Goal: Obtain resource: Download file/media

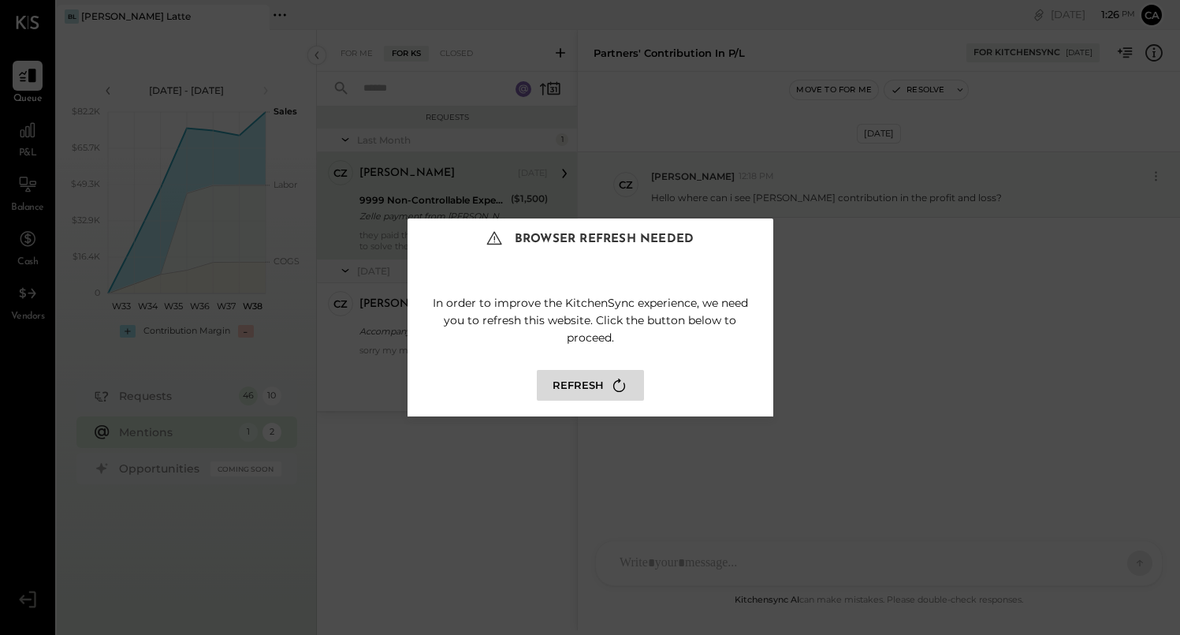
click at [596, 389] on button "Refresh" at bounding box center [590, 385] width 107 height 31
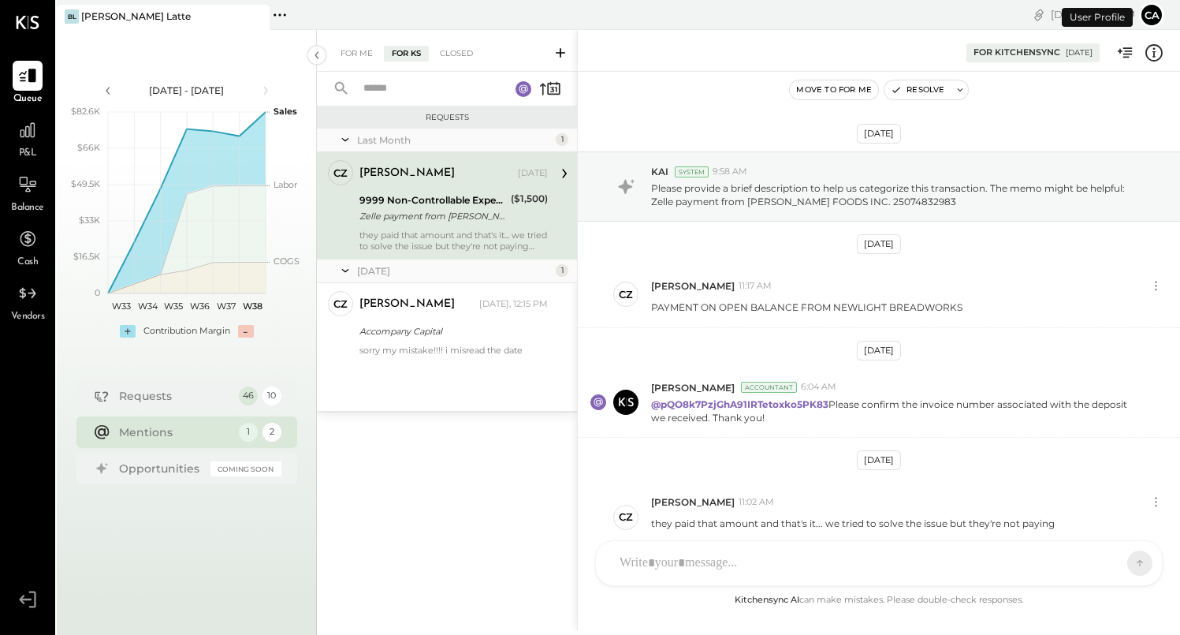
scroll to position [83, 0]
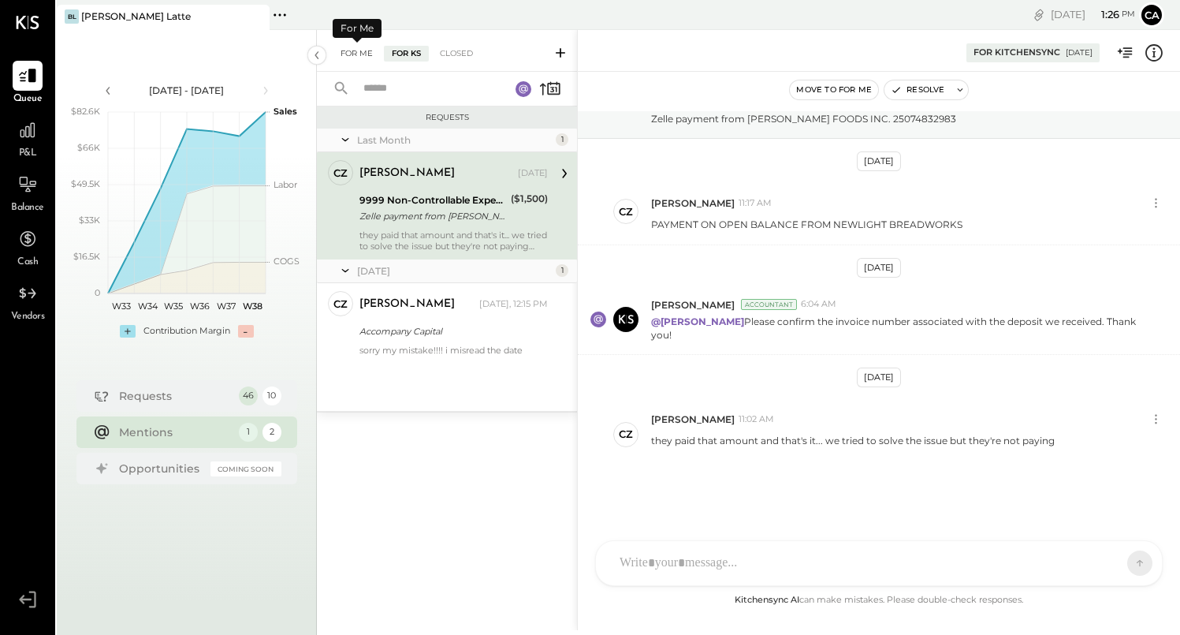
click at [365, 47] on div "For Me" at bounding box center [357, 54] width 48 height 16
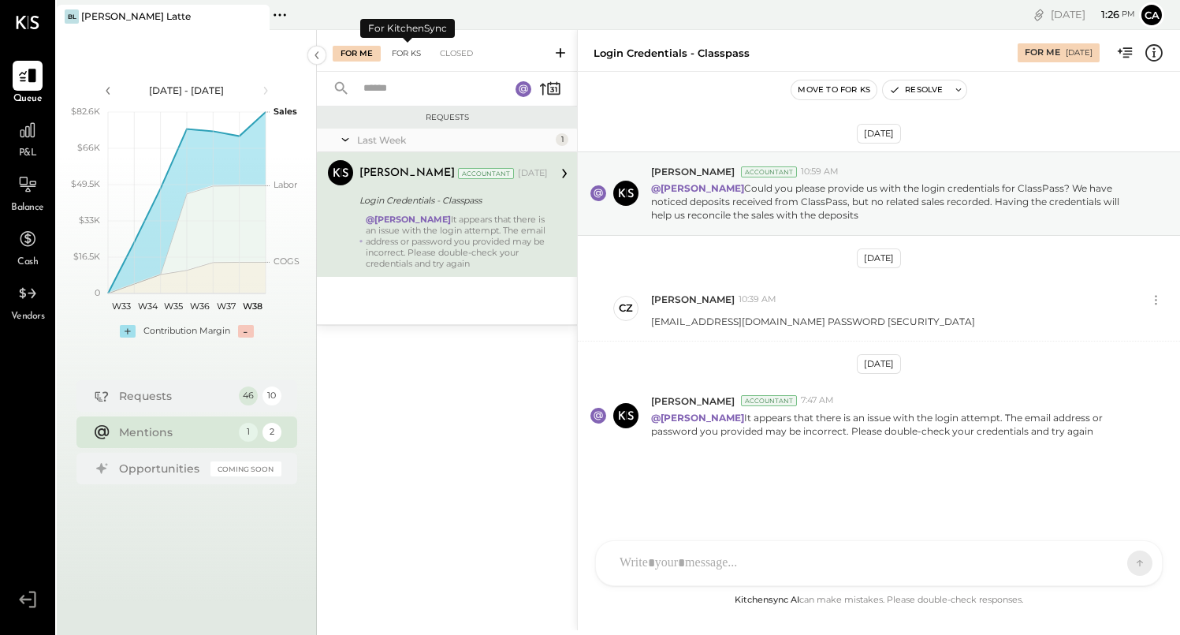
click at [401, 56] on div "For KS" at bounding box center [406, 54] width 45 height 16
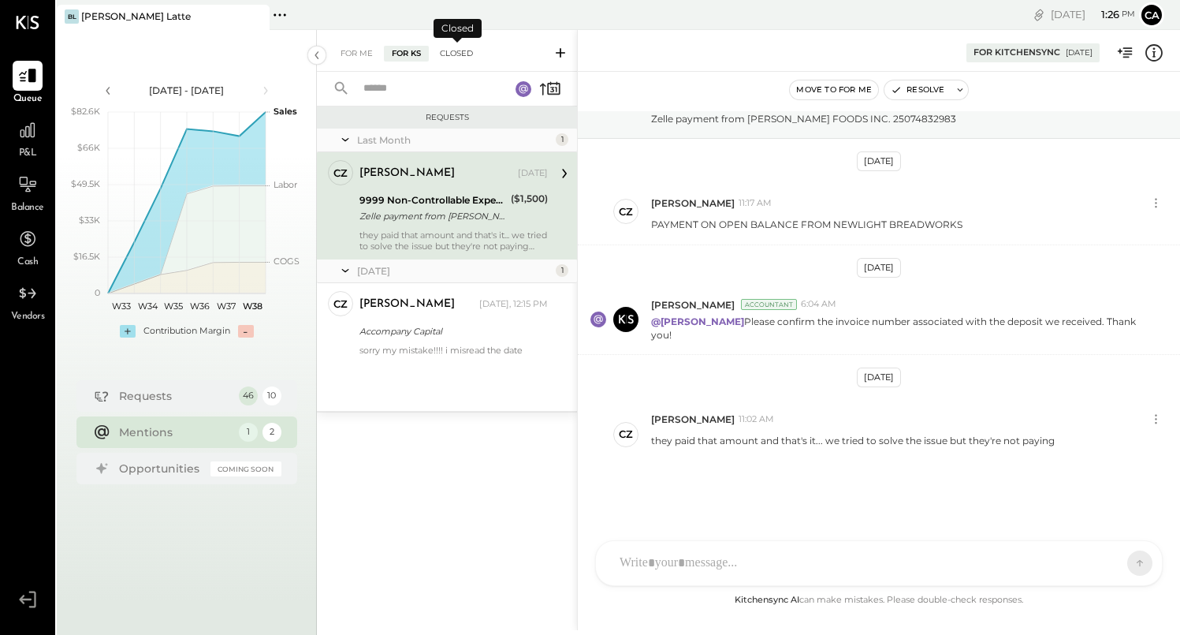
click at [467, 56] on div "Closed" at bounding box center [456, 54] width 49 height 16
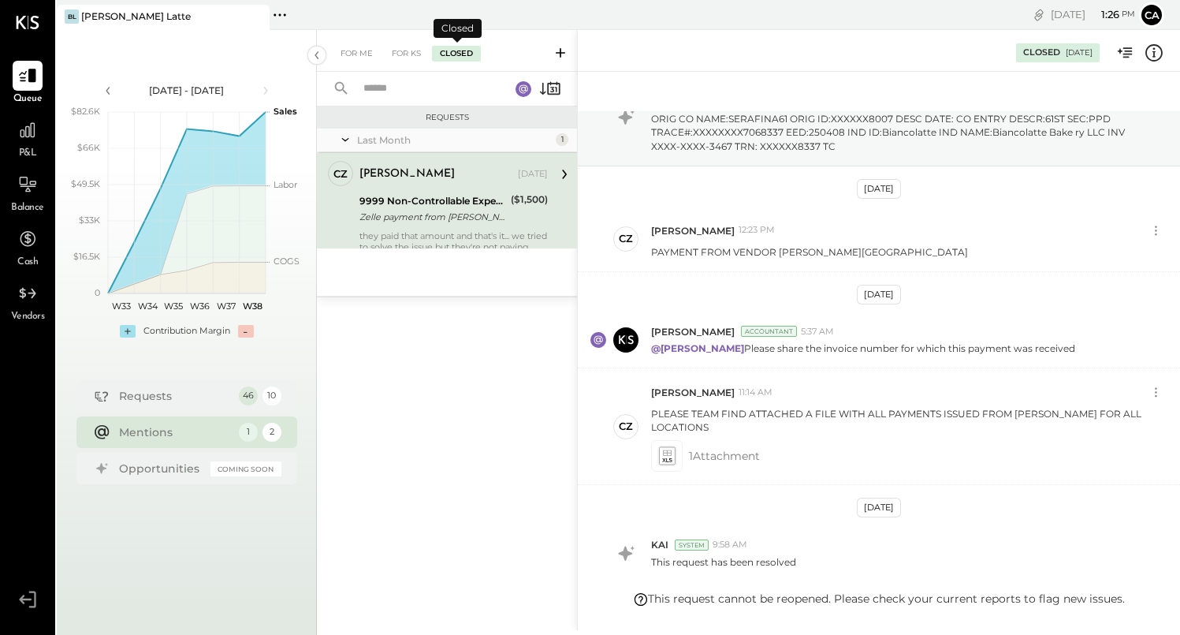
scroll to position [190, 0]
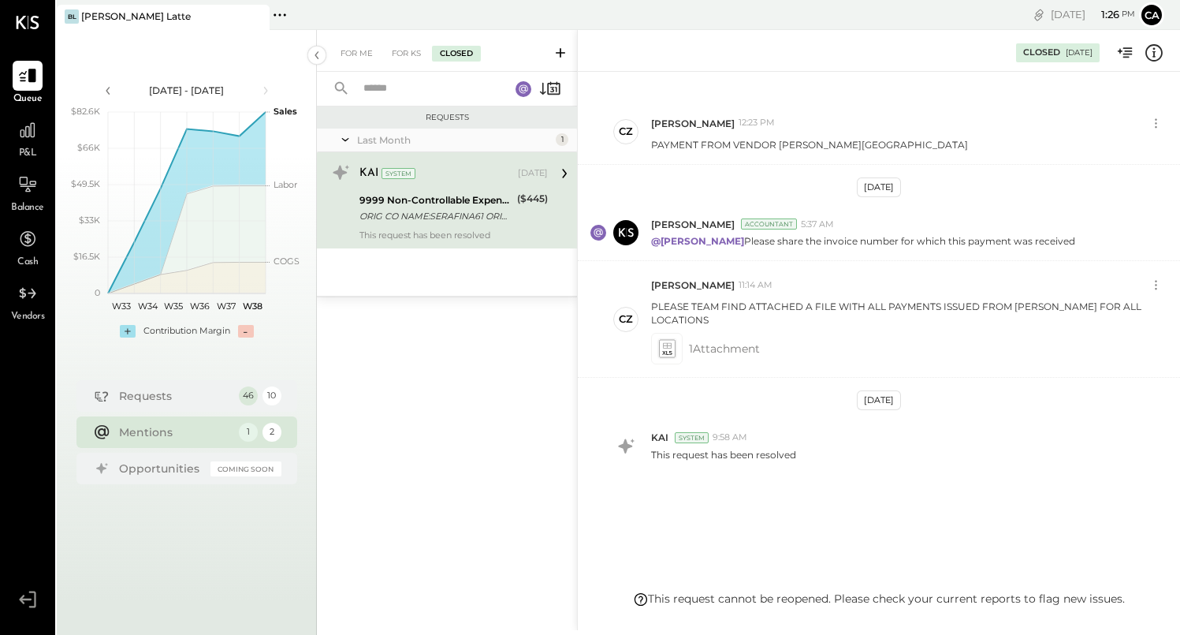
click at [523, 88] on rect at bounding box center [524, 89] width 16 height 16
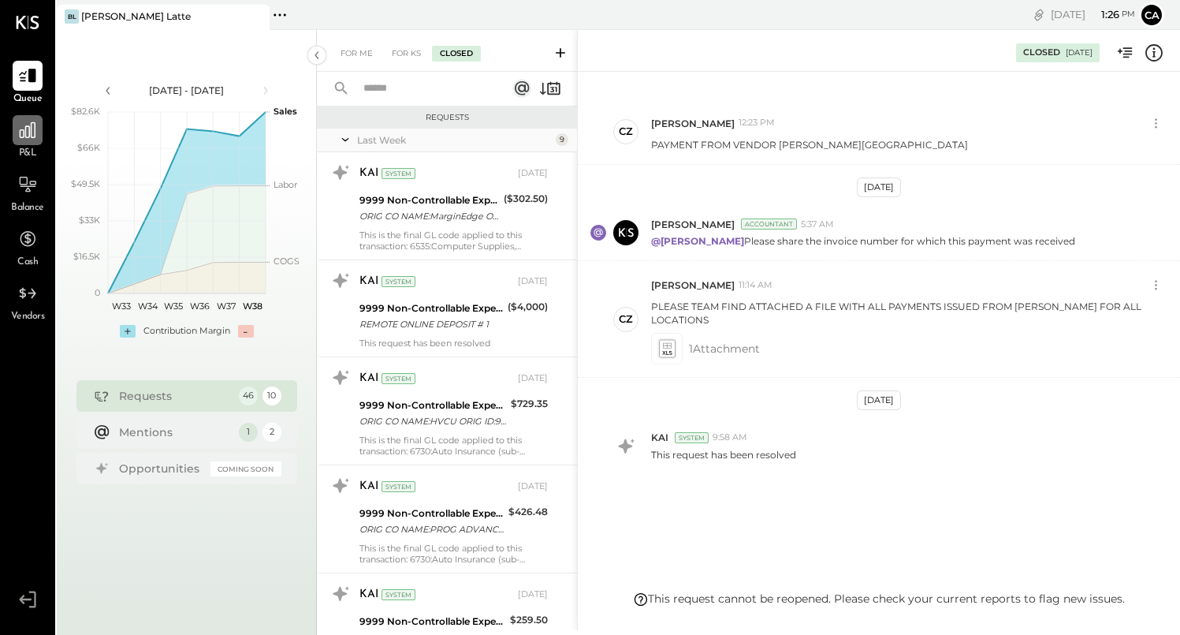
click at [22, 137] on icon at bounding box center [28, 130] width 16 height 16
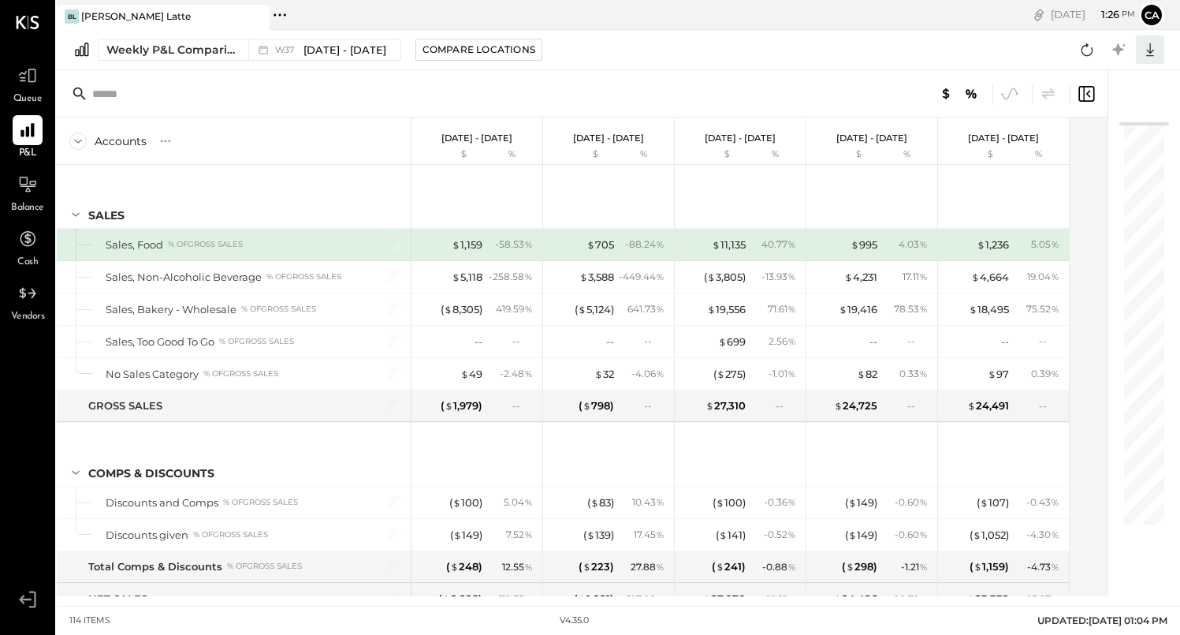
click at [1153, 46] on icon at bounding box center [1150, 49] width 20 height 20
click at [1119, 99] on div "Google Sheets" at bounding box center [1101, 108] width 126 height 33
click at [103, 94] on input "text" at bounding box center [216, 94] width 248 height 28
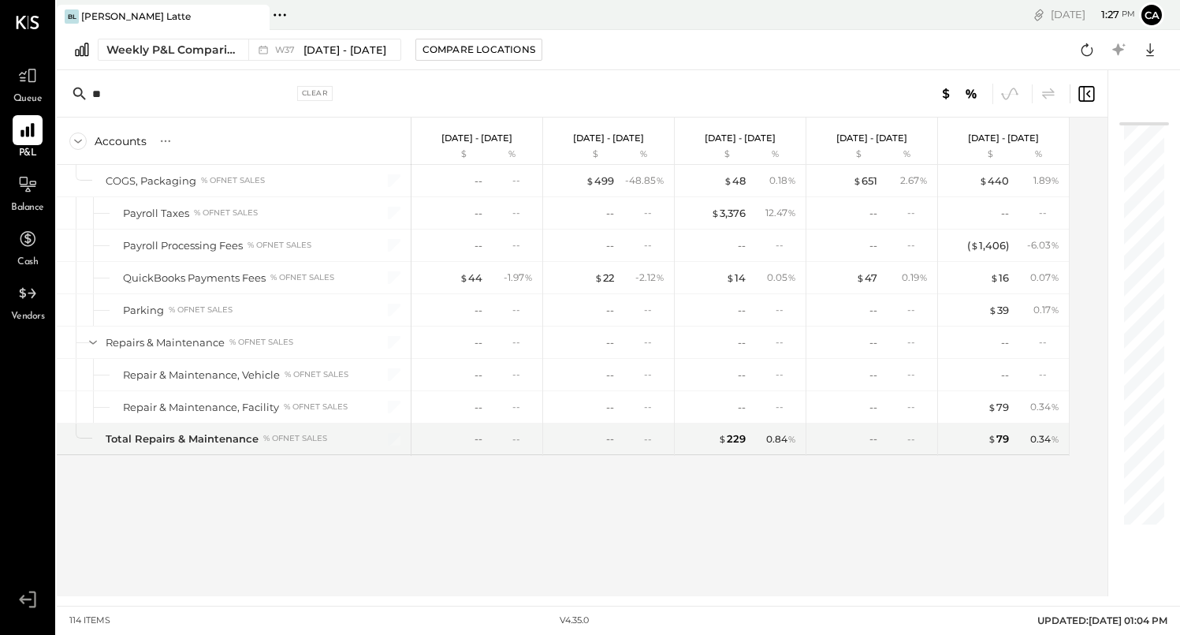
type input "*"
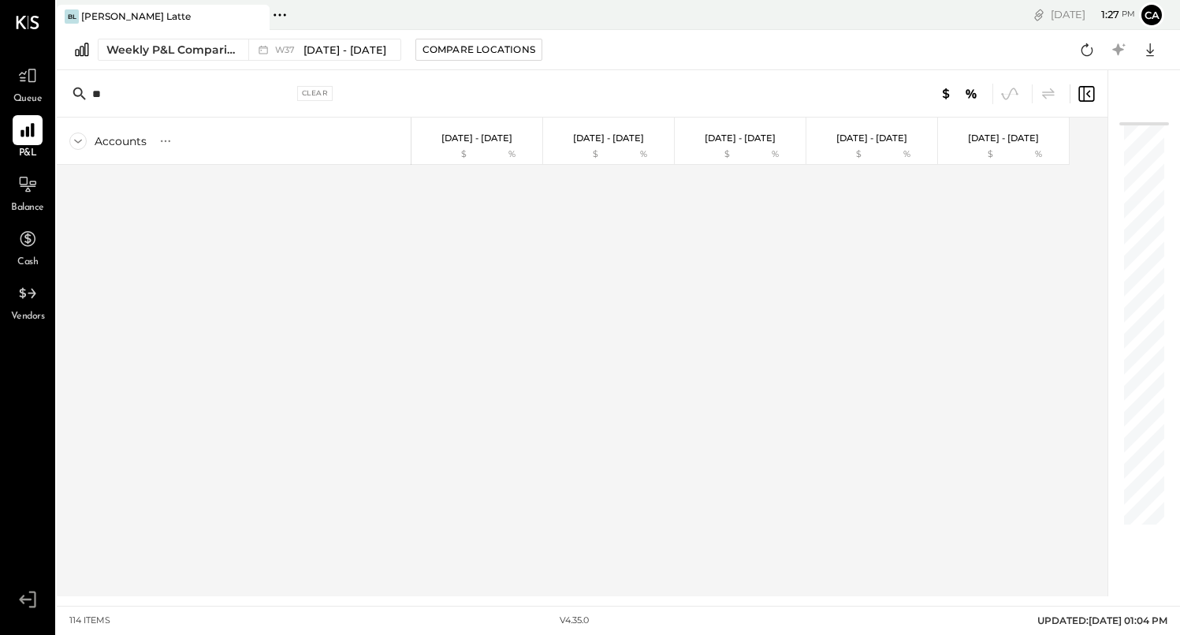
type input "*"
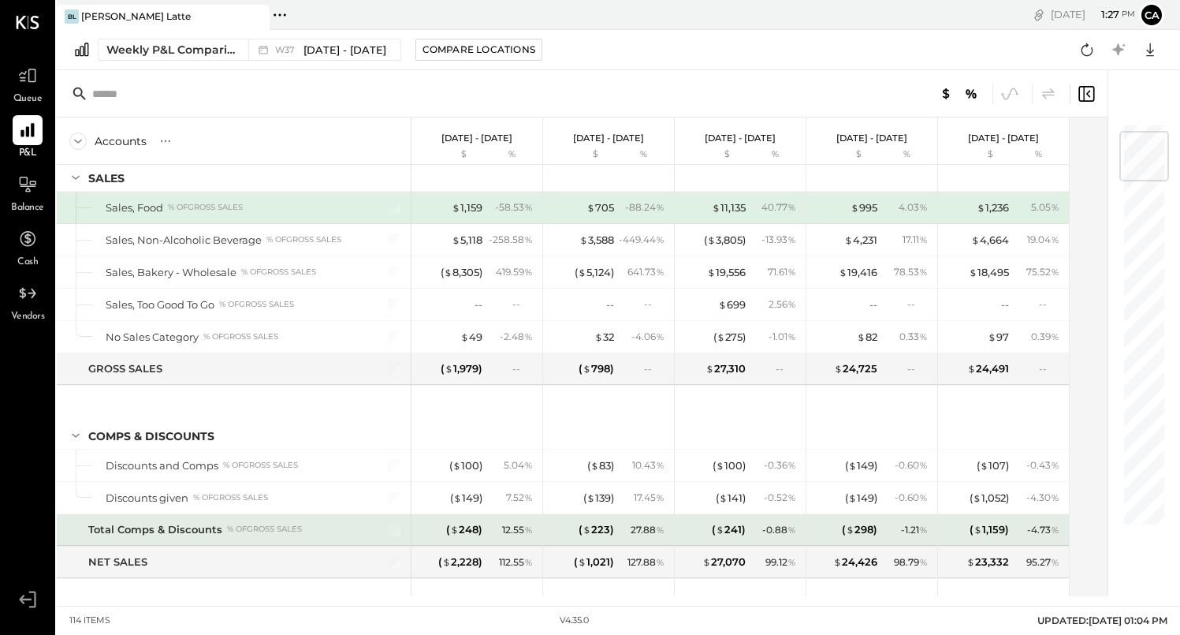
scroll to position [26, 0]
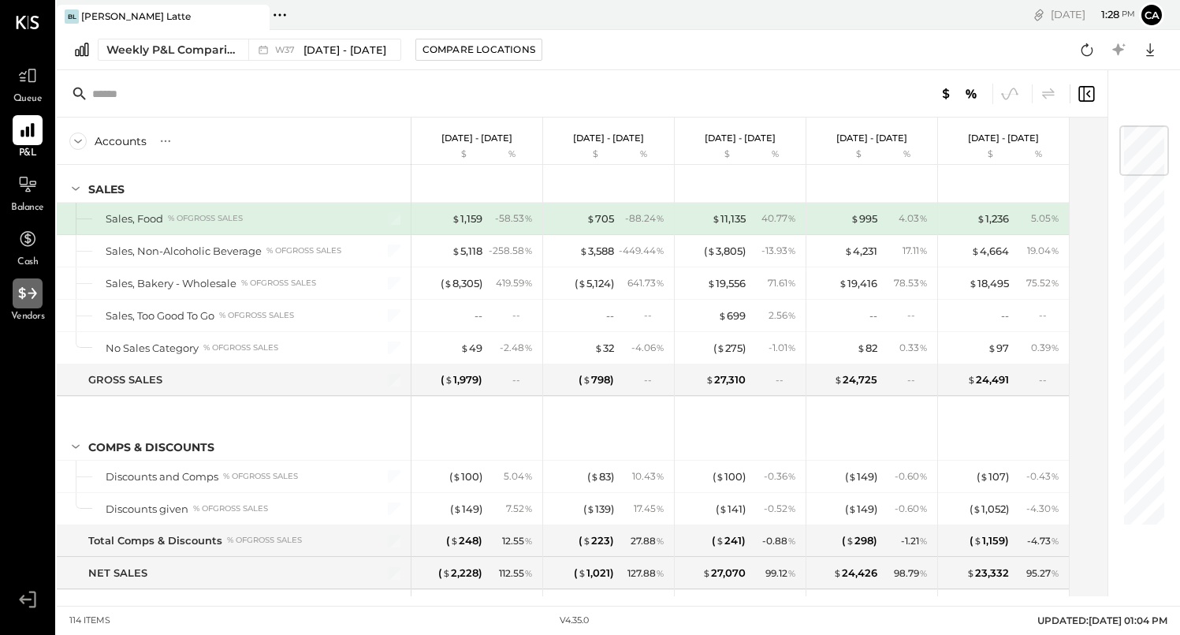
click at [42, 290] on div at bounding box center [28, 293] width 30 height 30
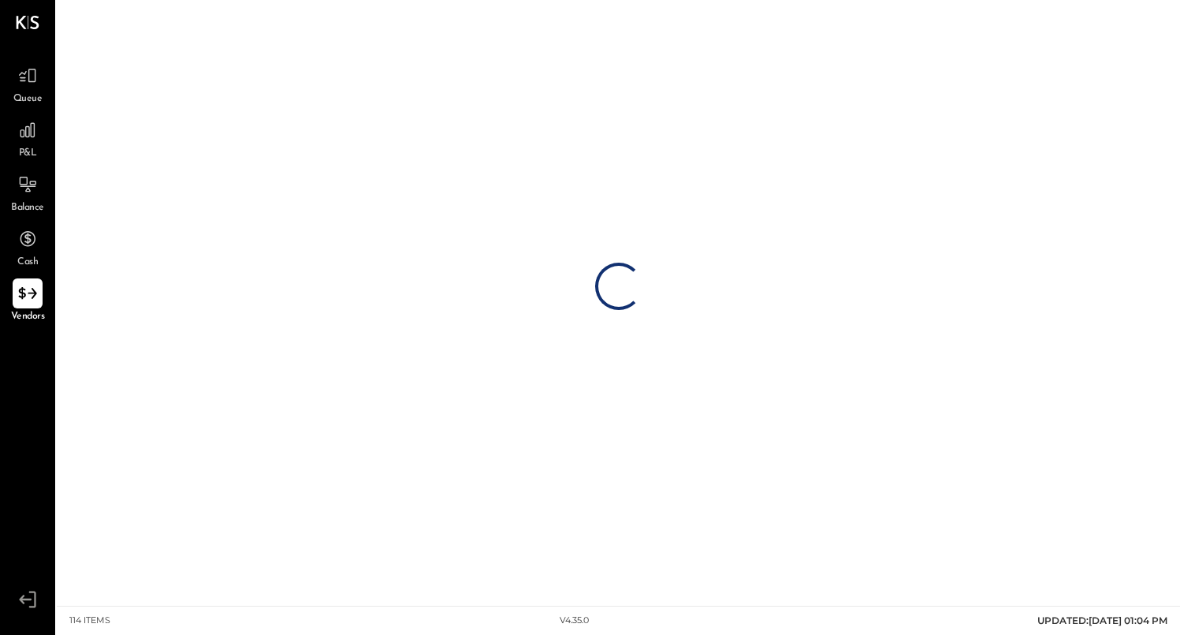
click at [23, 292] on icon at bounding box center [27, 293] width 18 height 12
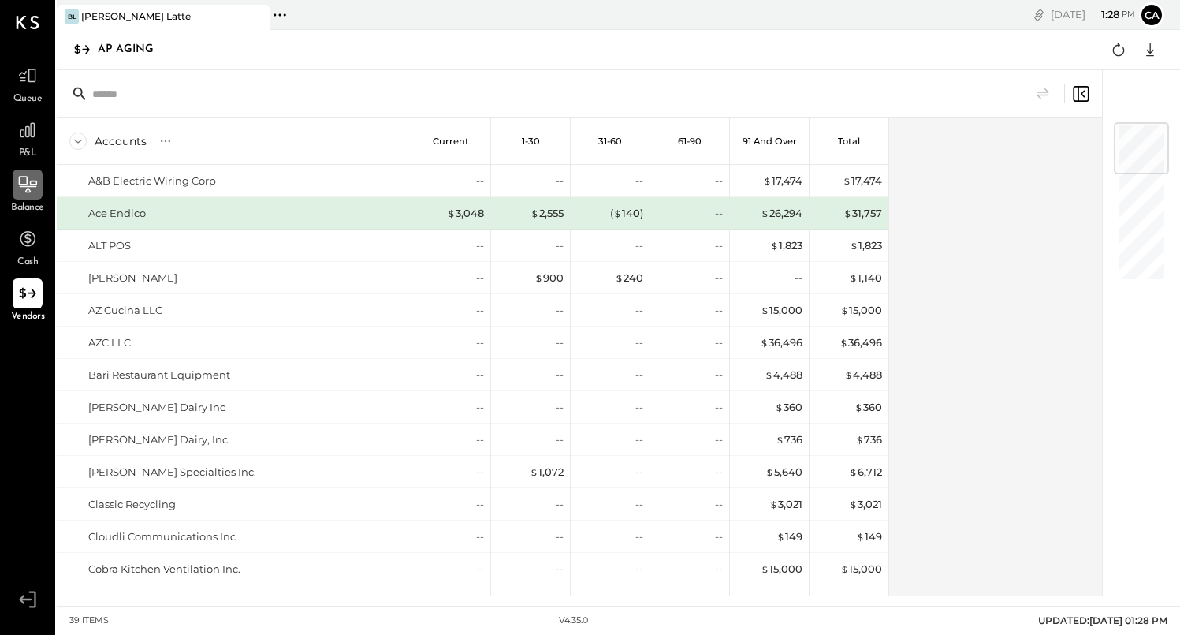
click at [26, 193] on icon at bounding box center [27, 184] width 20 height 20
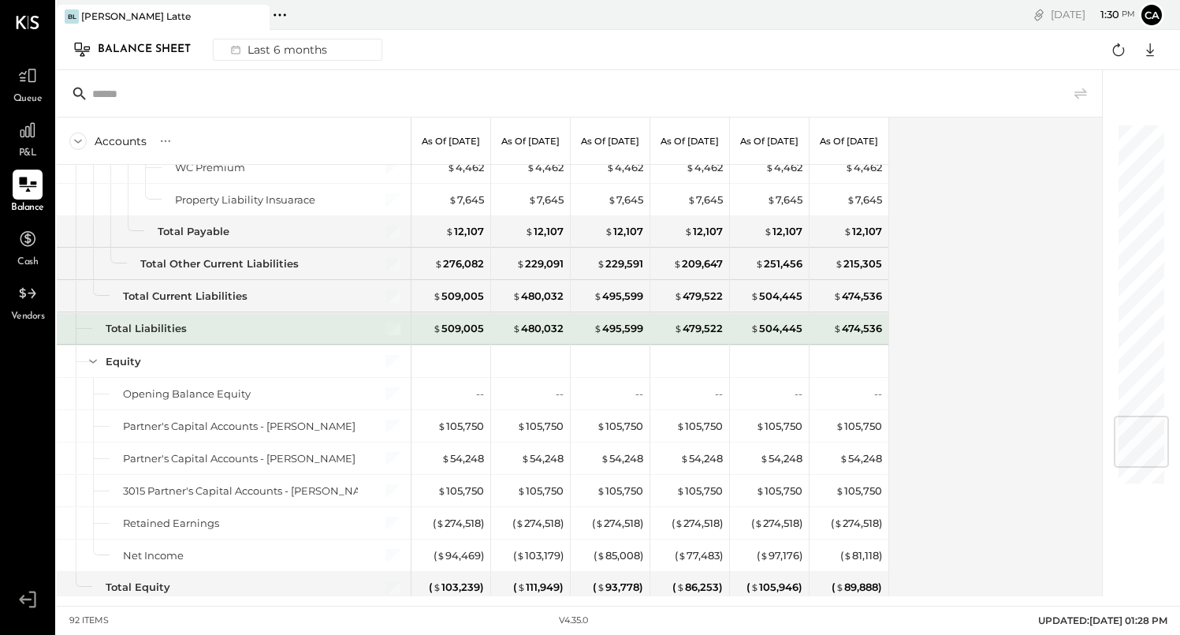
scroll to position [2580, 0]
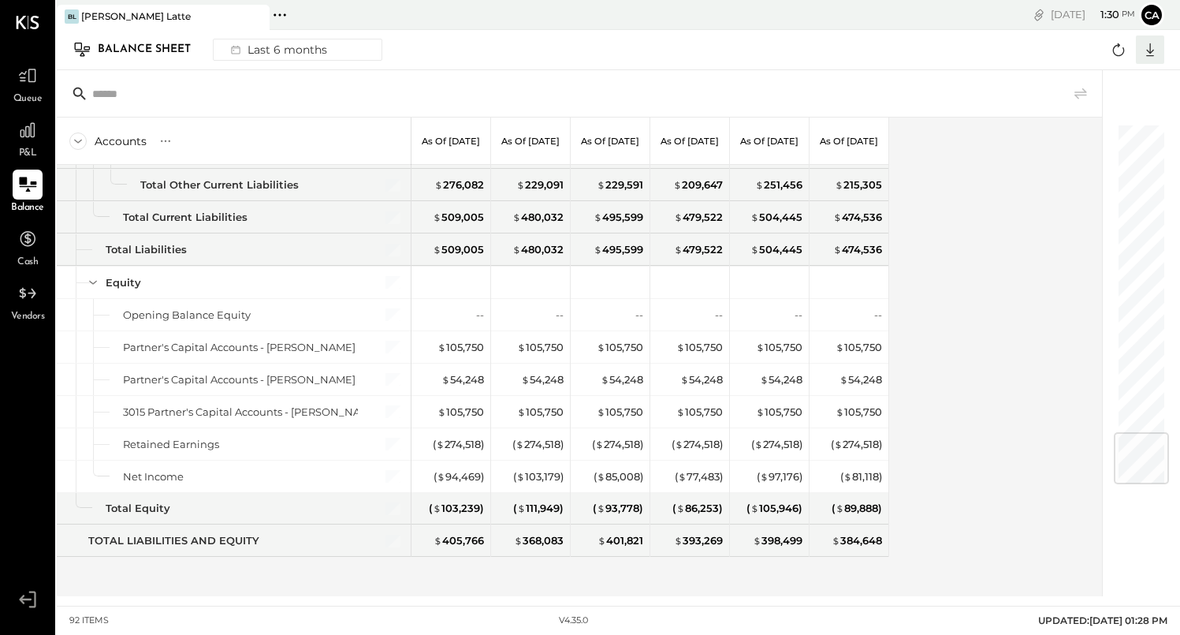
click at [1153, 47] on icon at bounding box center [1150, 49] width 20 height 20
click at [1121, 117] on div "Google Sheets" at bounding box center [1101, 108] width 126 height 33
drag, startPoint x: 1026, startPoint y: 381, endPoint x: 1029, endPoint y: 305, distance: 75.8
click at [1028, 305] on div "Accounts S GL As of [DATE] As of [DATE] As of [DATE] As of [DATE] As of [DATE] …" at bounding box center [581, 356] width 1048 height 479
drag, startPoint x: 998, startPoint y: 401, endPoint x: 1107, endPoint y: 274, distance: 167.2
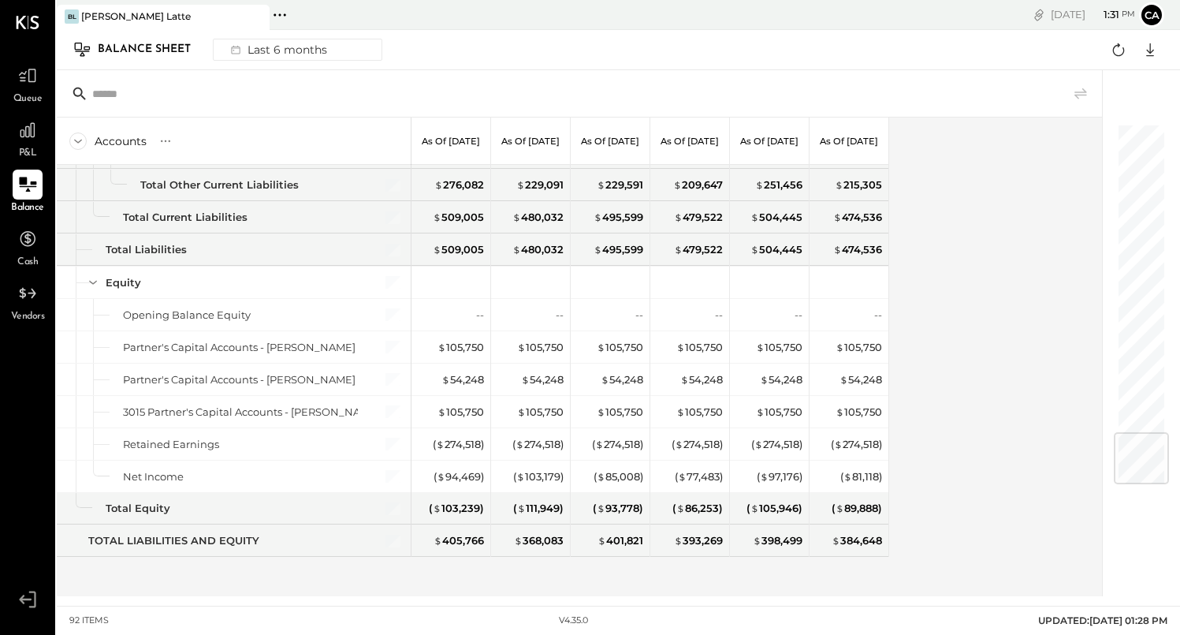
click at [998, 393] on div "Accounts S GL As of [DATE] As of [DATE] As of [DATE] As of [DATE] As of [DATE] …" at bounding box center [581, 356] width 1048 height 479
drag, startPoint x: 1107, startPoint y: 274, endPoint x: 1022, endPoint y: 255, distance: 87.2
click at [1022, 255] on div "Accounts S GL As of [DATE] As of [DATE] As of [DATE] As of [DATE] As of [DATE] …" at bounding box center [611, 333] width 1108 height 526
click at [1019, 256] on div "Accounts S GL As of [DATE] As of [DATE] As of [DATE] As of [DATE] As of [DATE] …" at bounding box center [581, 356] width 1048 height 479
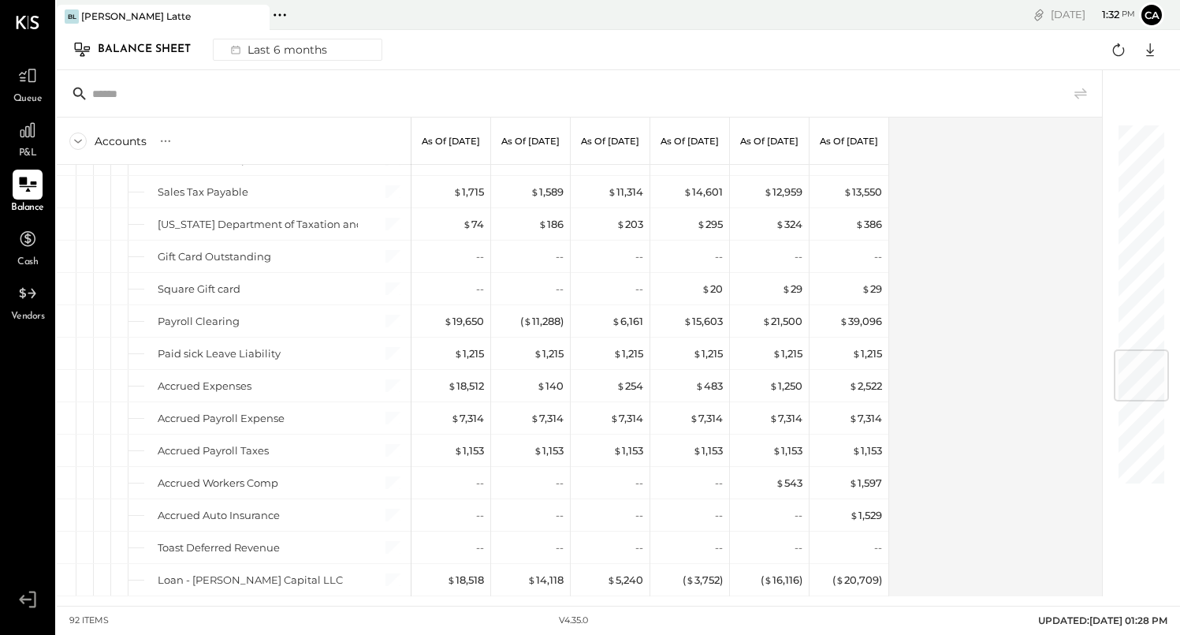
click at [1143, 383] on div at bounding box center [1141, 375] width 55 height 52
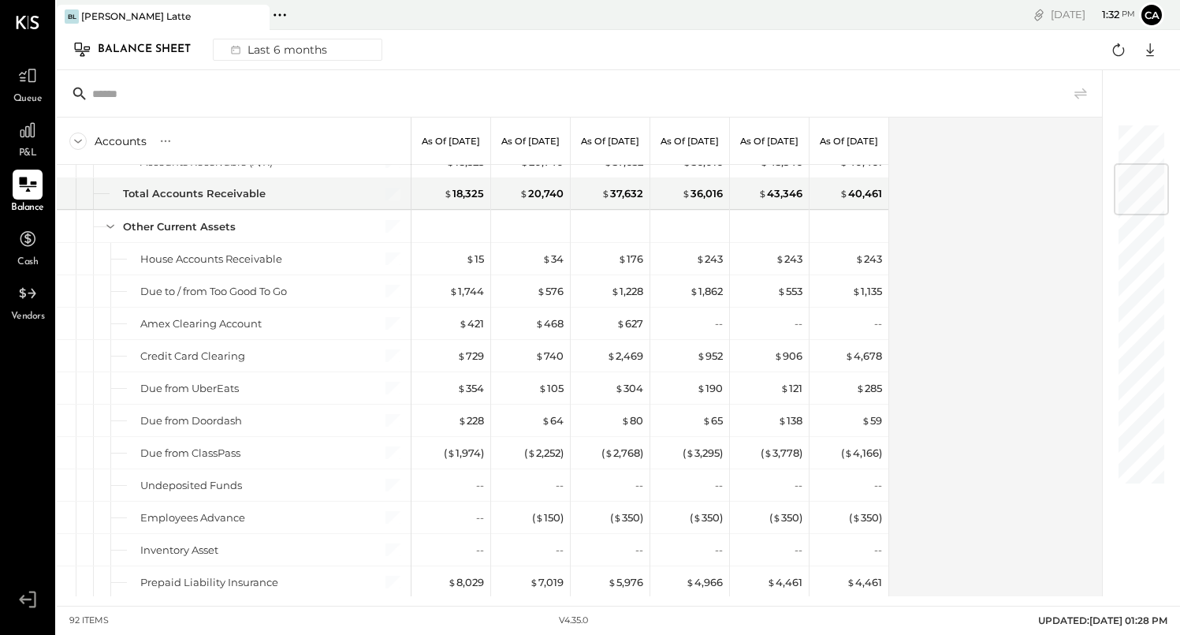
scroll to position [0, 0]
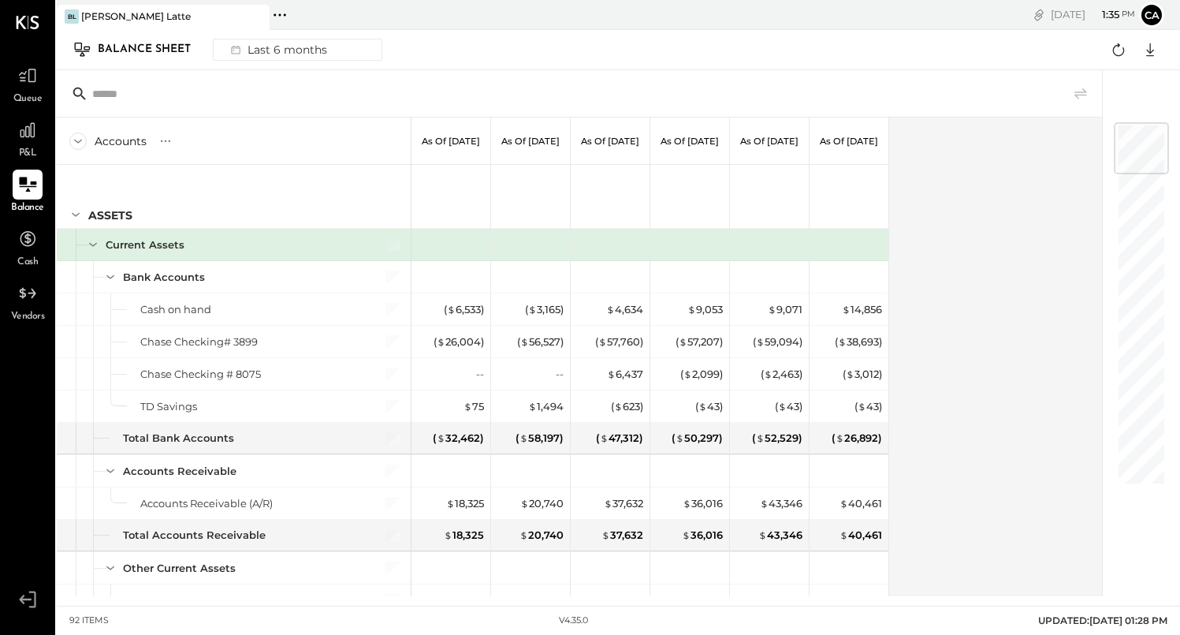
click at [11, 316] on span "Vendors" at bounding box center [28, 317] width 34 height 14
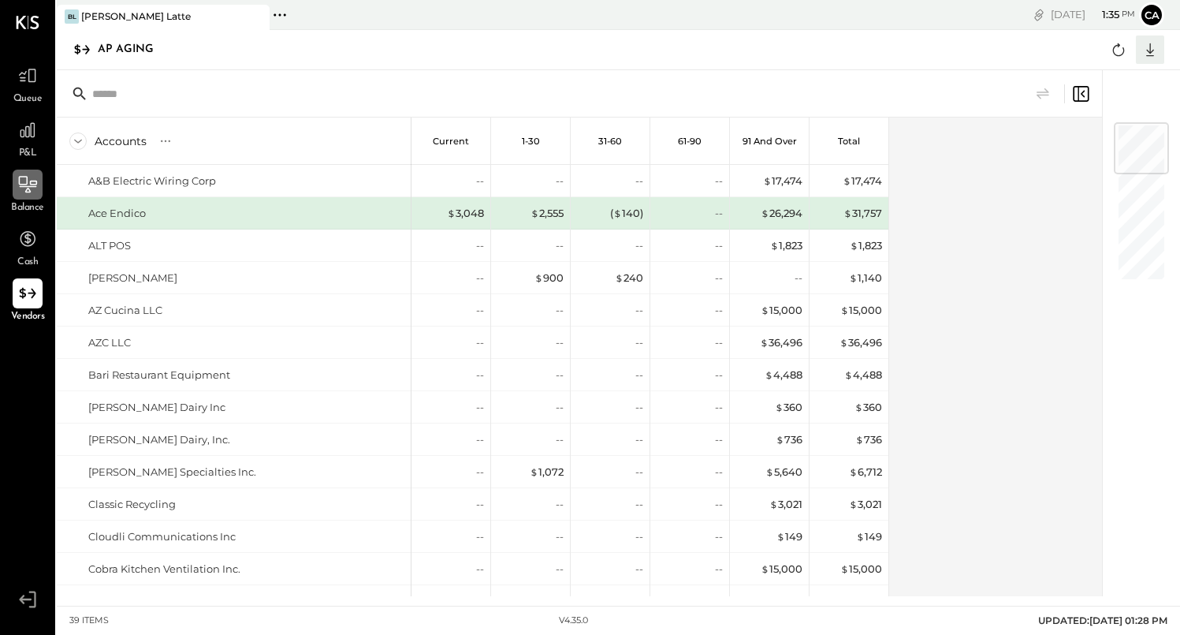
click at [1151, 42] on icon at bounding box center [1150, 49] width 20 height 20
click at [1121, 106] on div "Google Sheets" at bounding box center [1101, 108] width 126 height 33
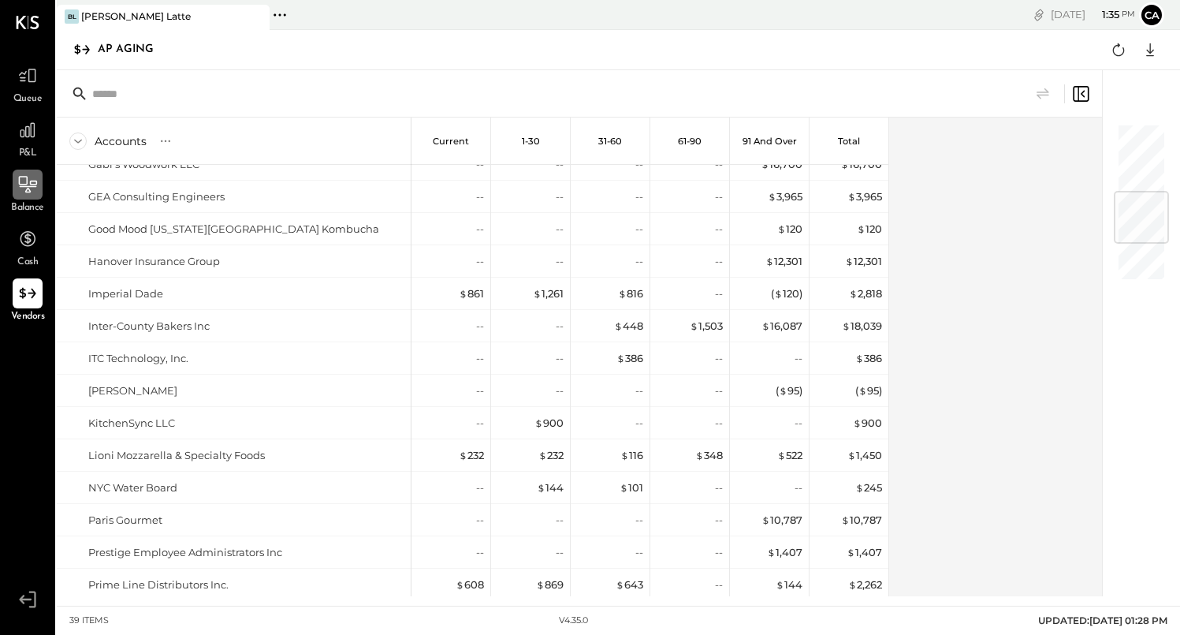
scroll to position [573, 0]
